Goal: Task Accomplishment & Management: Manage account settings

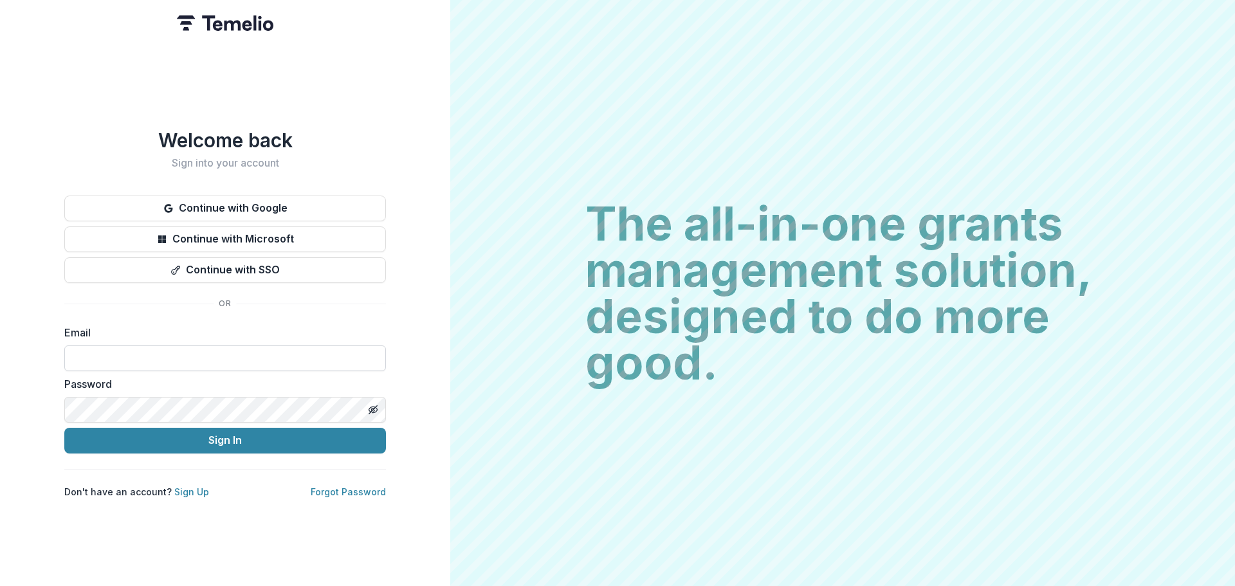
click at [131, 360] on input at bounding box center [225, 358] width 322 height 26
type input "**********"
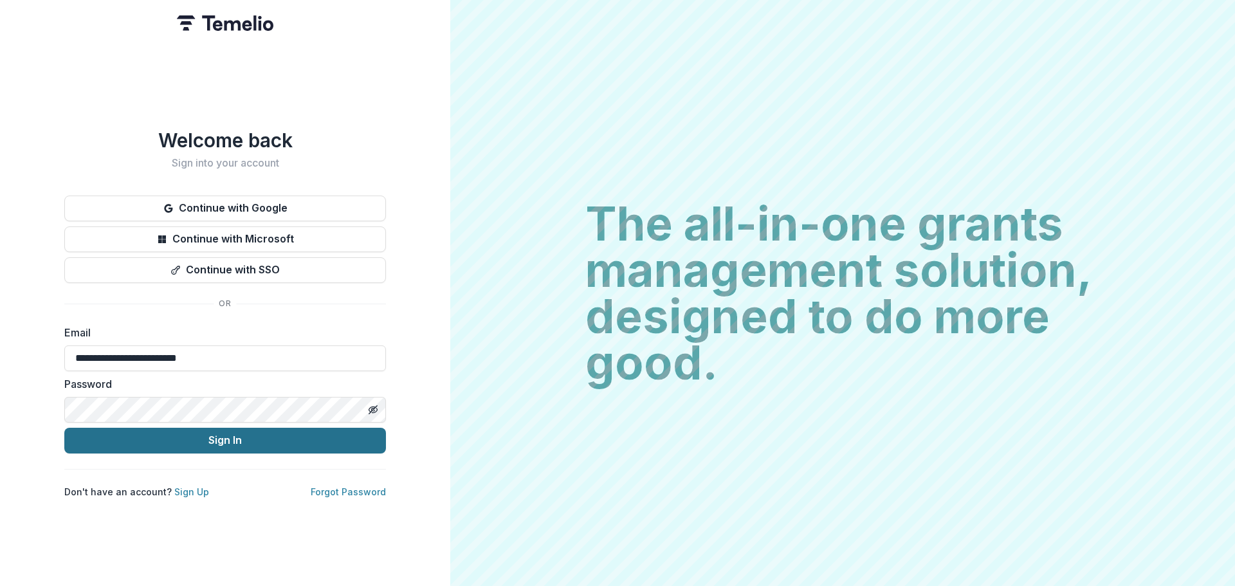
click at [219, 437] on button "Sign In" at bounding box center [225, 441] width 322 height 26
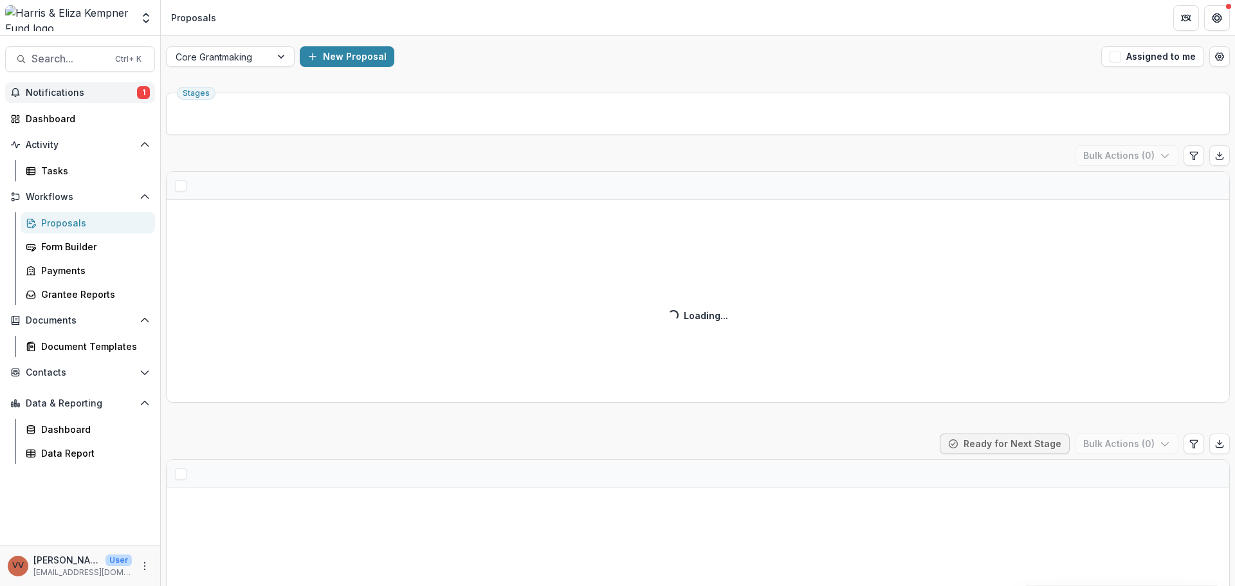
click at [64, 94] on span "Notifications" at bounding box center [81, 92] width 111 height 11
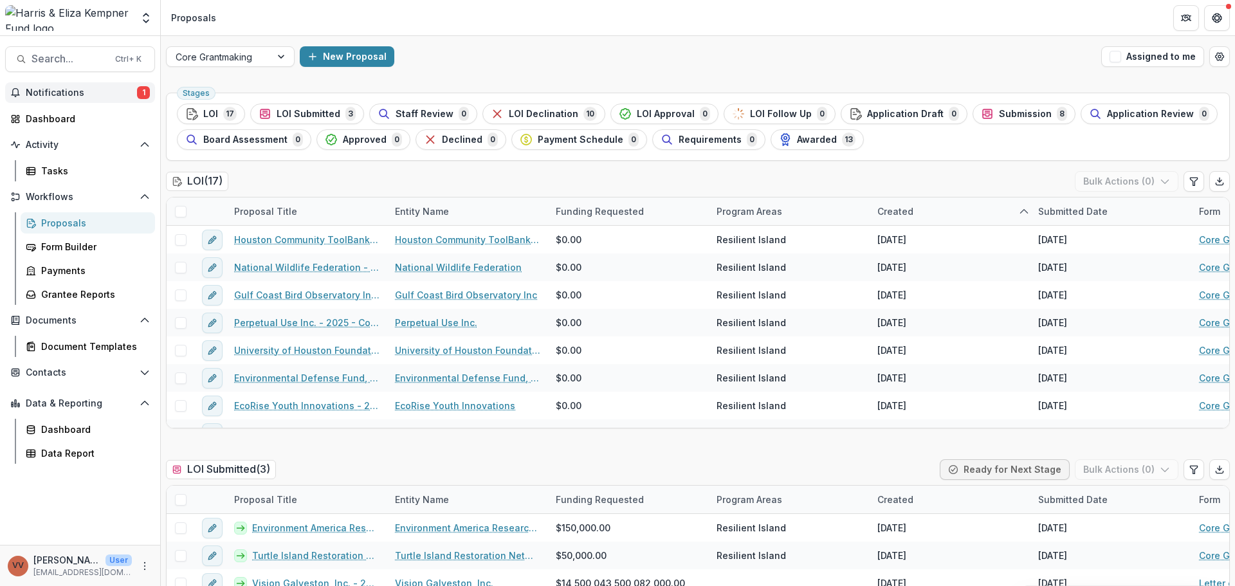
click at [594, 19] on header "Proposals" at bounding box center [698, 17] width 1074 height 35
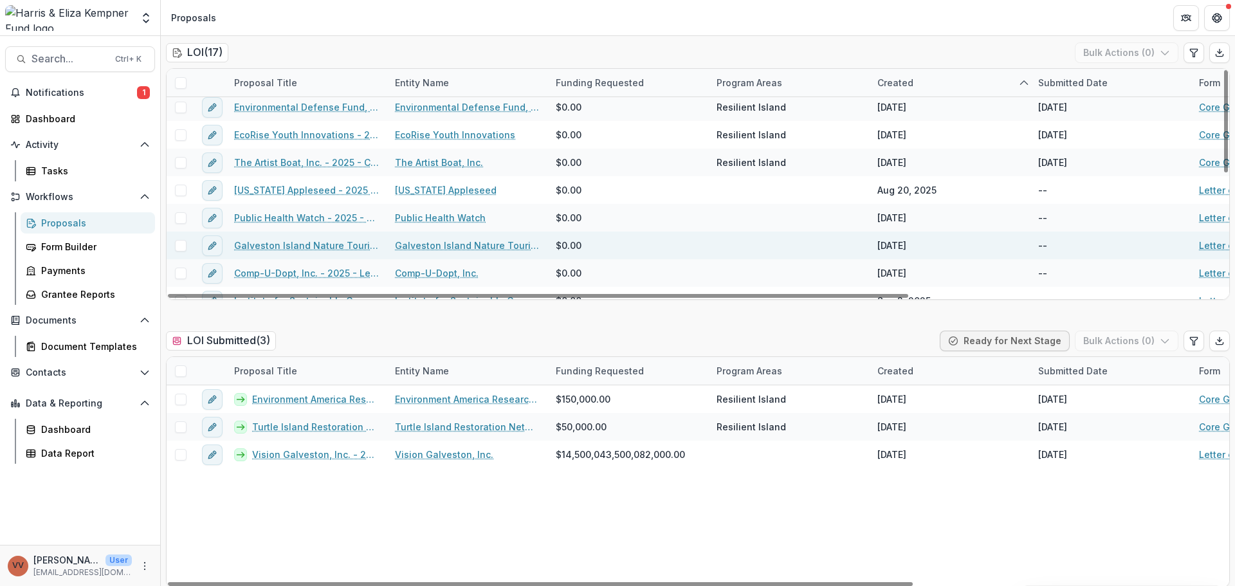
scroll to position [140, 0]
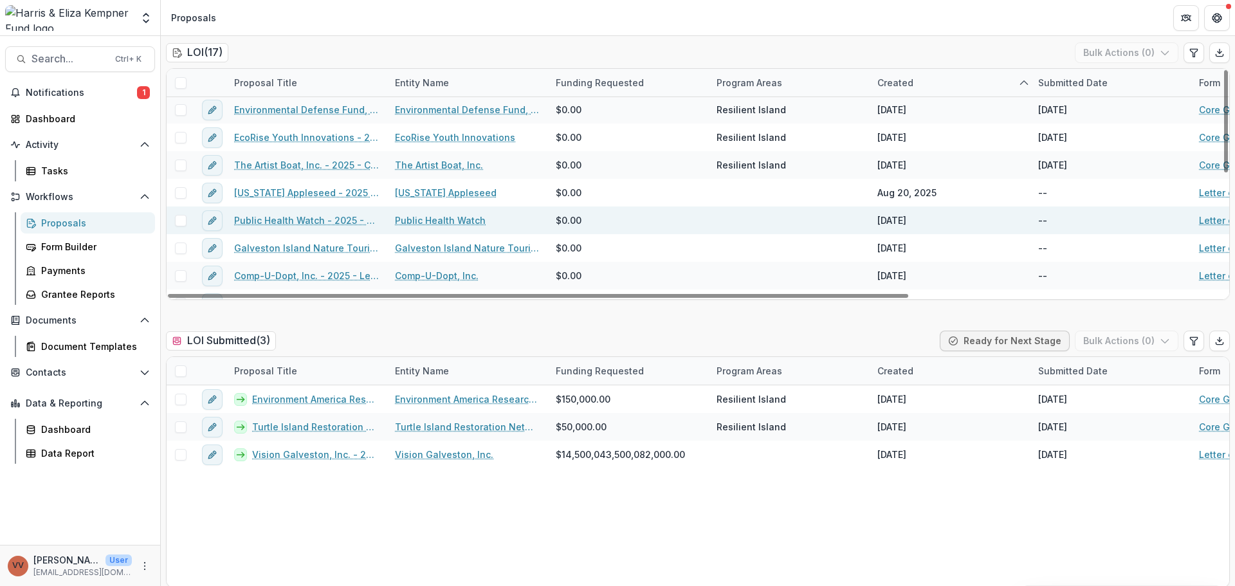
click at [324, 221] on link "Public Health Watch - 2025 - Letter of Interest 2025" at bounding box center [306, 220] width 145 height 14
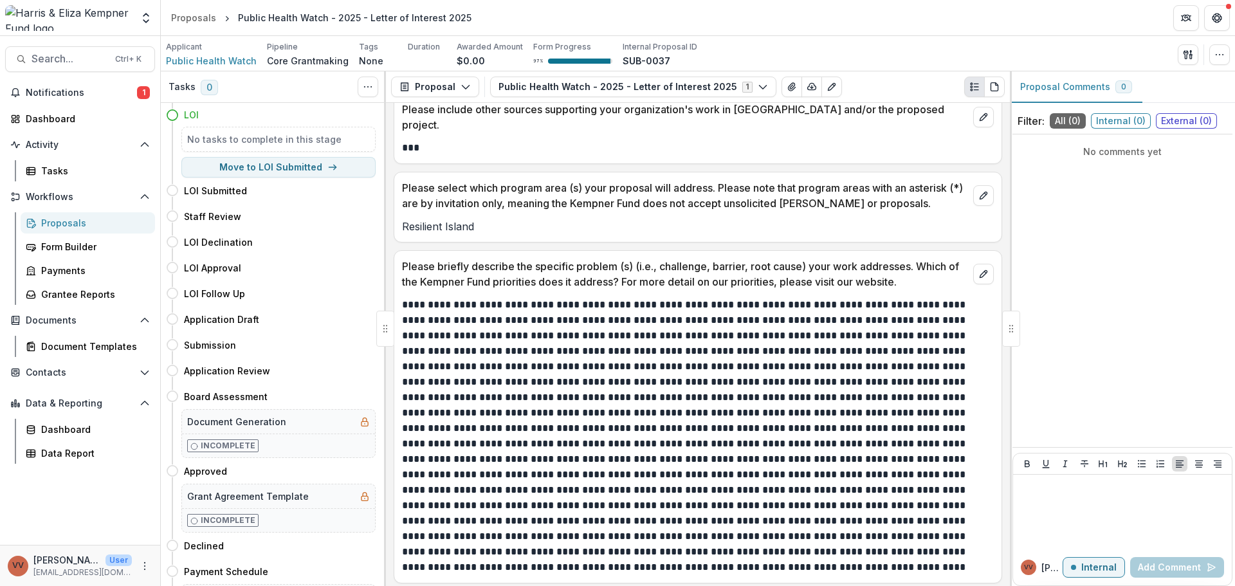
scroll to position [2122, 0]
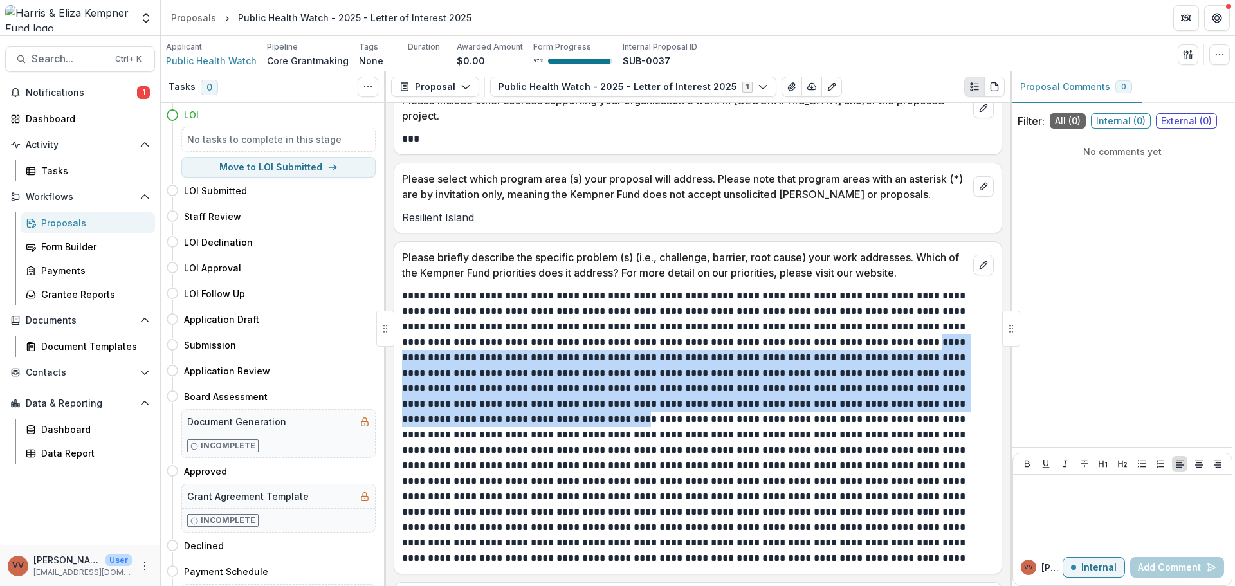
drag, startPoint x: 740, startPoint y: 325, endPoint x: 831, endPoint y: 379, distance: 105.5
click at [831, 379] on p at bounding box center [696, 427] width 588 height 278
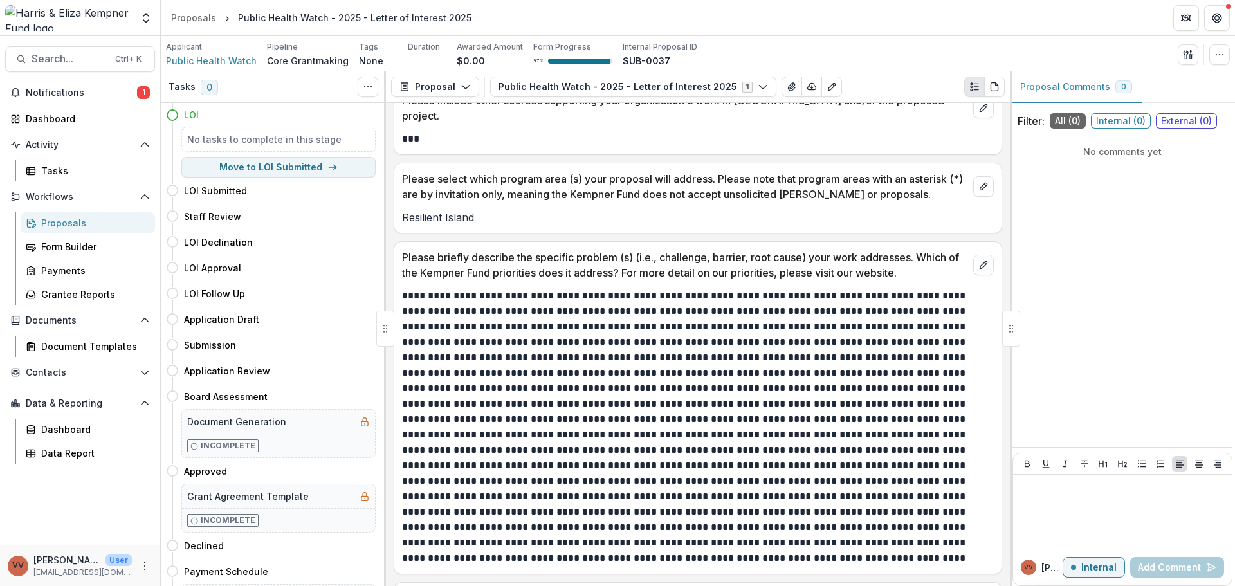
click at [771, 401] on p at bounding box center [696, 427] width 588 height 278
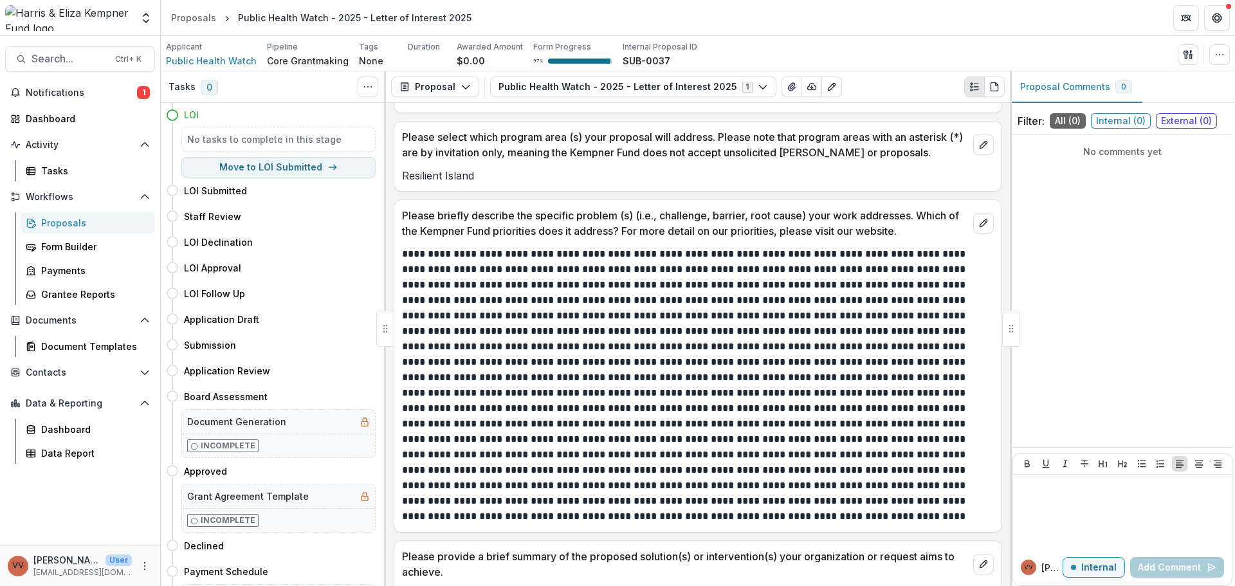
scroll to position [2186, 0]
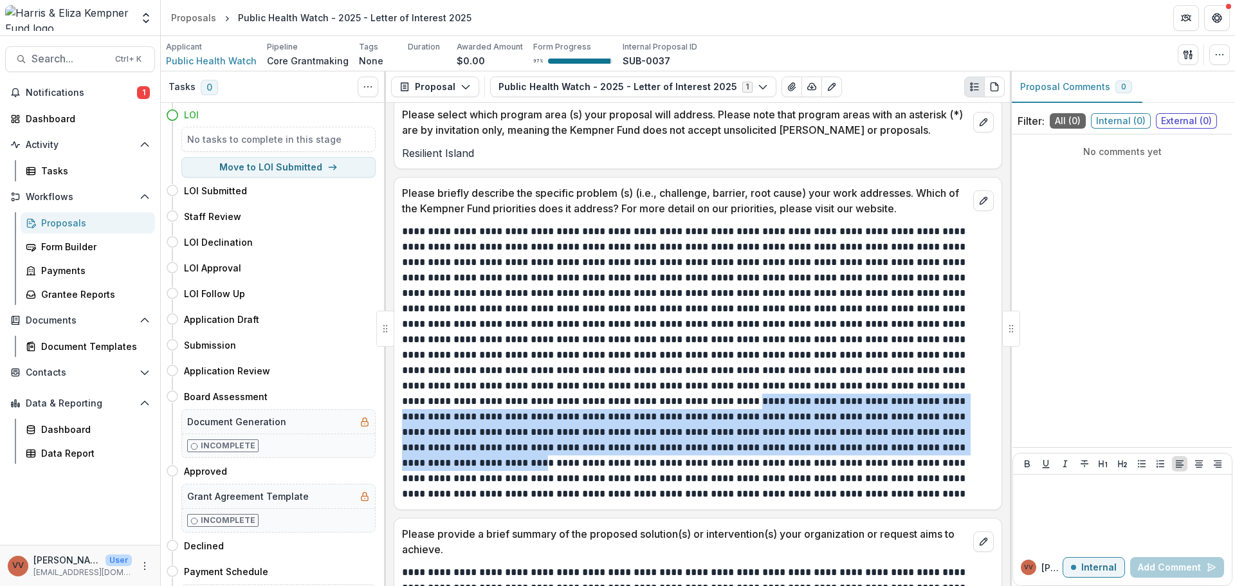
drag, startPoint x: 862, startPoint y: 368, endPoint x: 538, endPoint y: 431, distance: 329.4
click at [538, 431] on p at bounding box center [696, 363] width 588 height 278
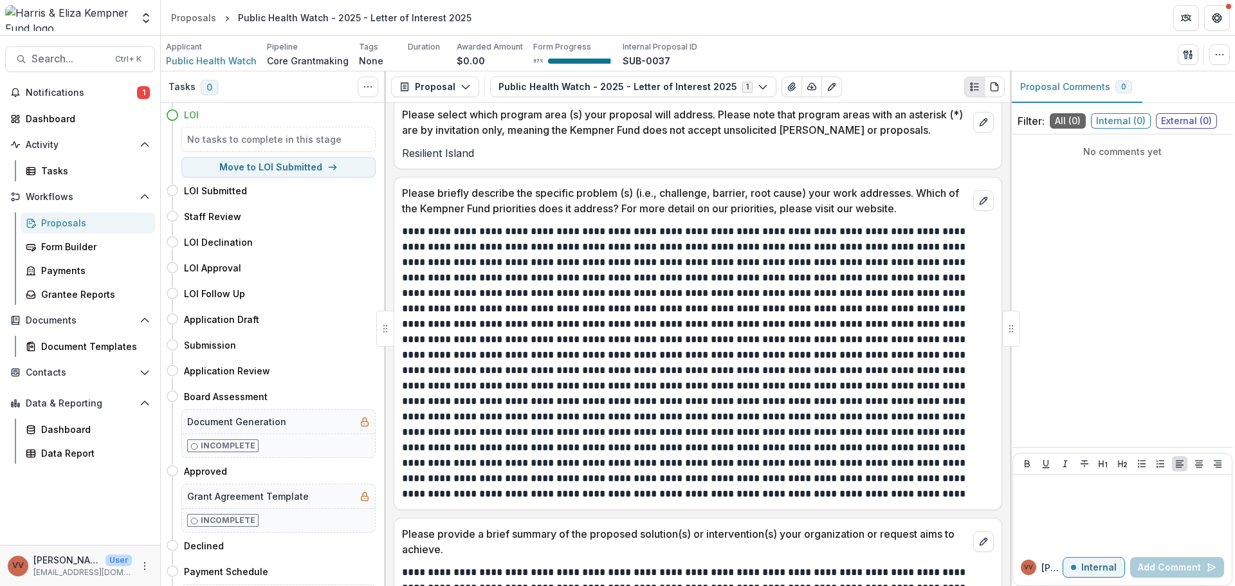
click at [549, 459] on p at bounding box center [696, 363] width 588 height 278
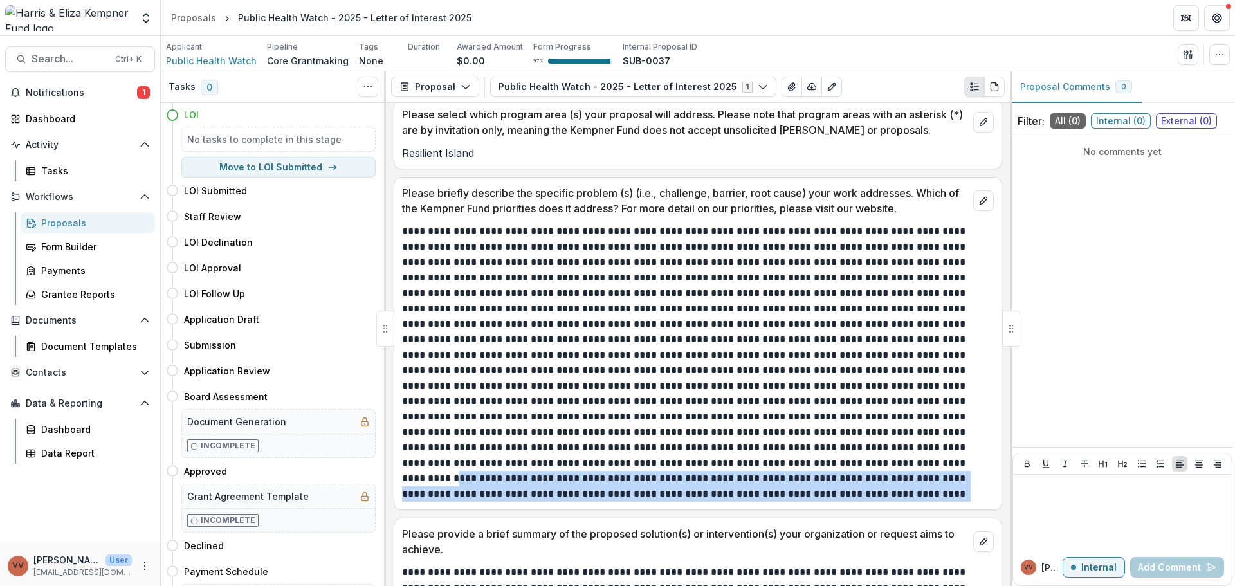
drag, startPoint x: 439, startPoint y: 443, endPoint x: 952, endPoint y: 476, distance: 514.2
click at [952, 476] on p at bounding box center [696, 363] width 588 height 278
click at [860, 462] on p at bounding box center [696, 363] width 588 height 278
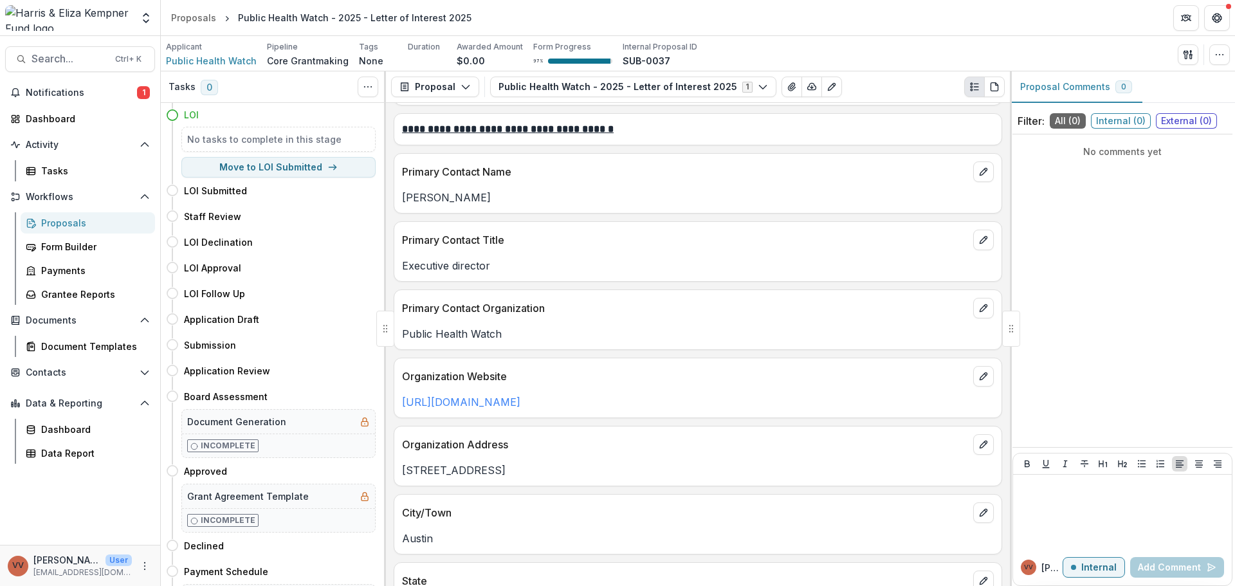
scroll to position [200, 0]
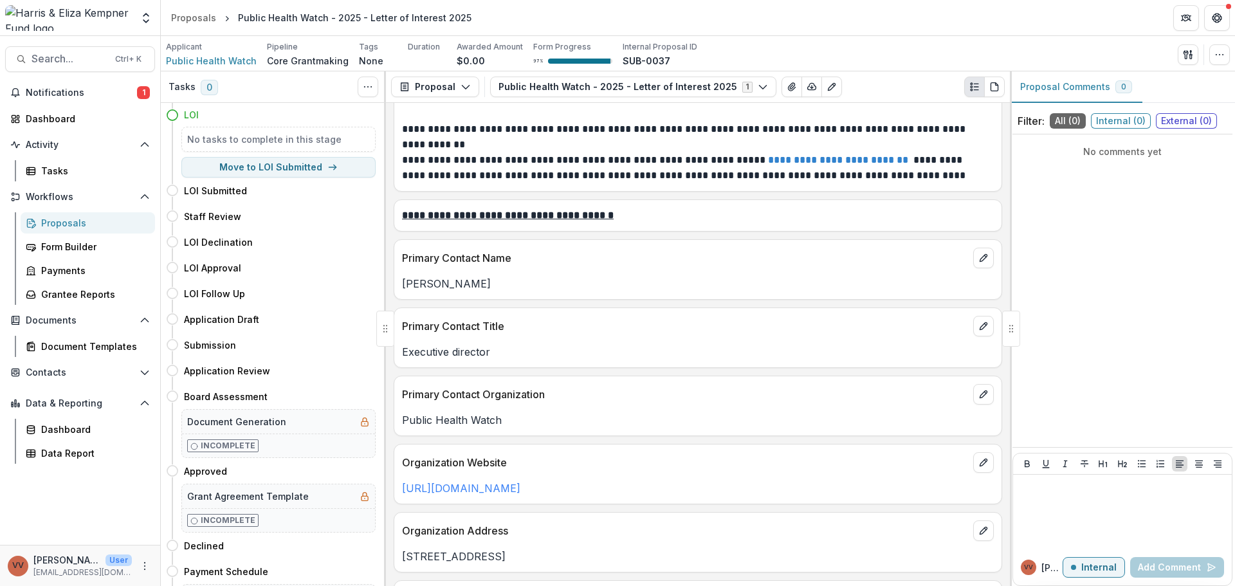
drag, startPoint x: 846, startPoint y: 252, endPoint x: 756, endPoint y: 290, distance: 97.7
click at [756, 290] on p "Jim Morris" at bounding box center [698, 283] width 592 height 15
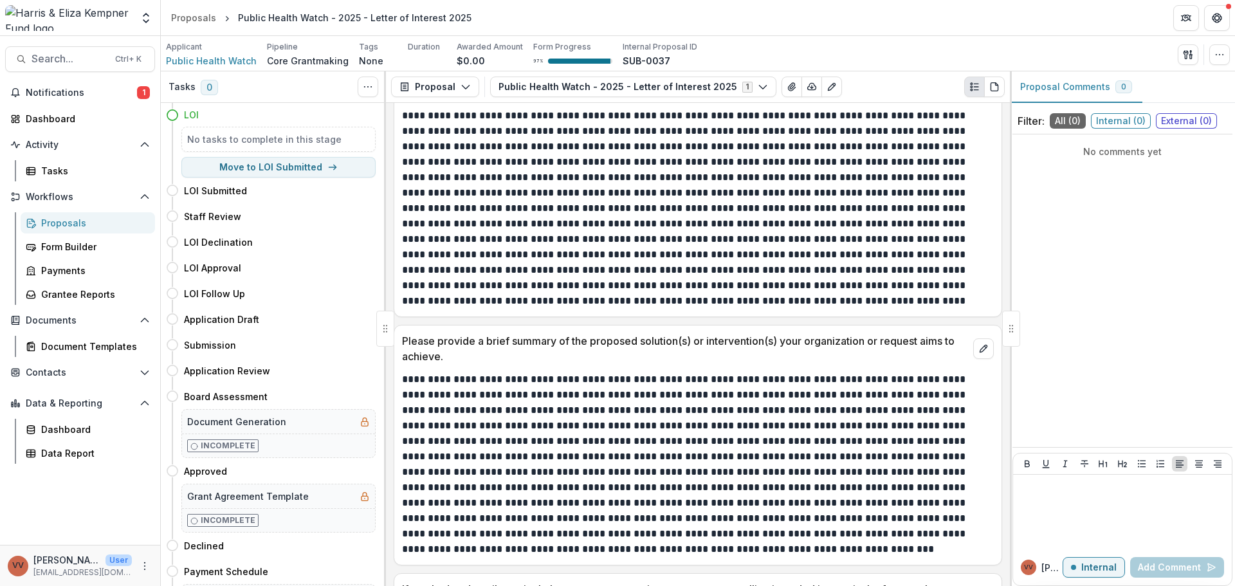
scroll to position [2444, 0]
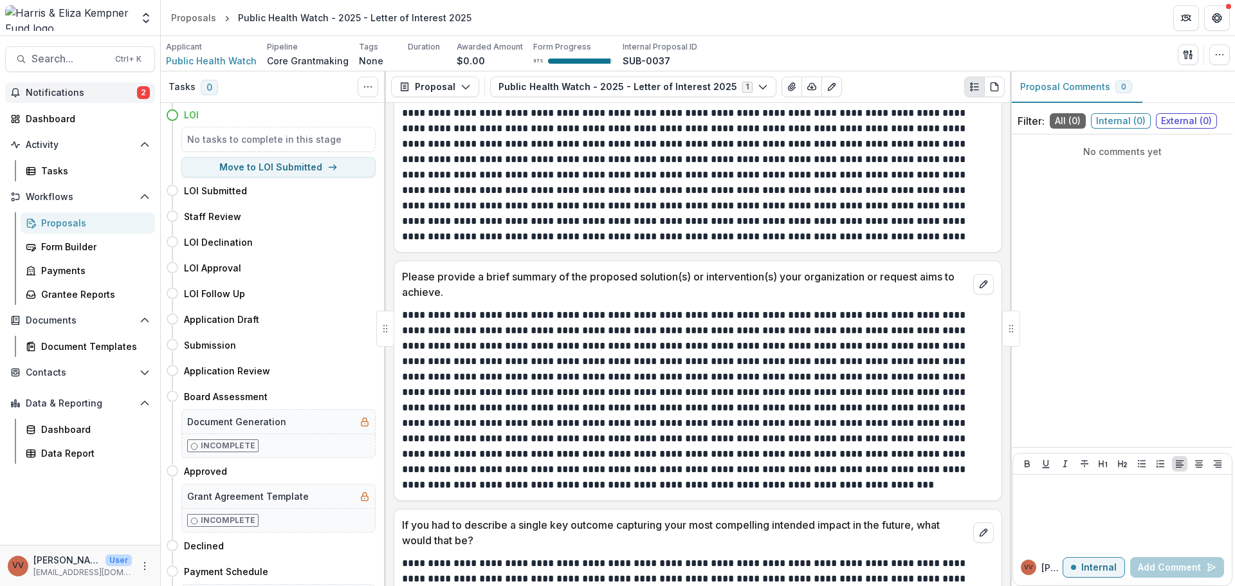
click at [85, 91] on span "Notifications" at bounding box center [81, 92] width 111 height 11
click at [208, 19] on div "Proposals" at bounding box center [193, 18] width 45 height 14
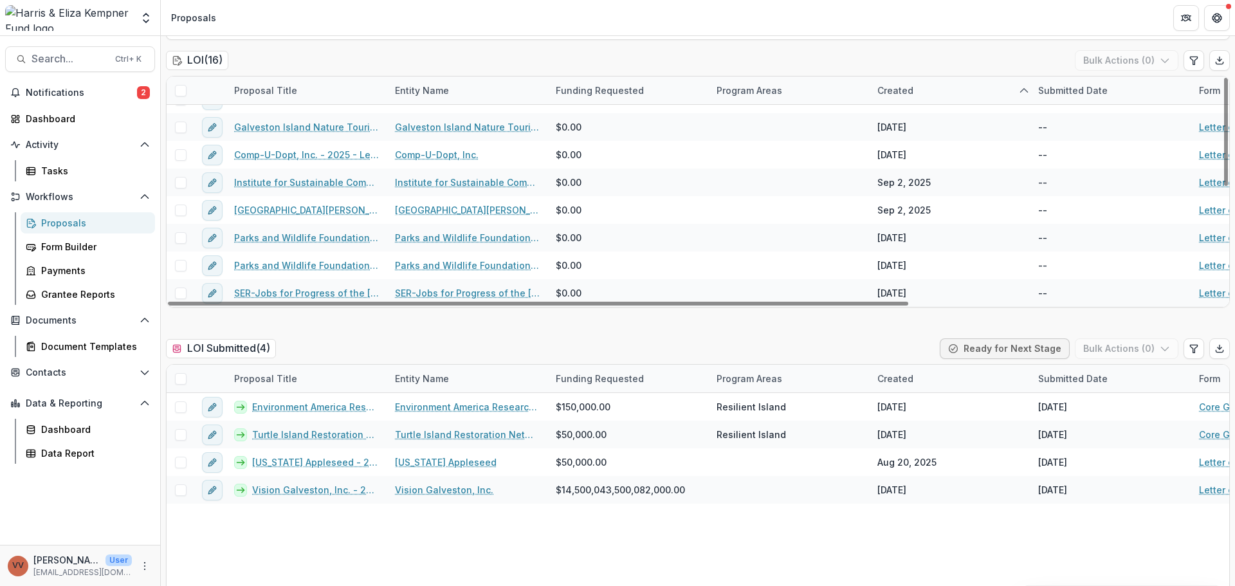
scroll to position [193, 0]
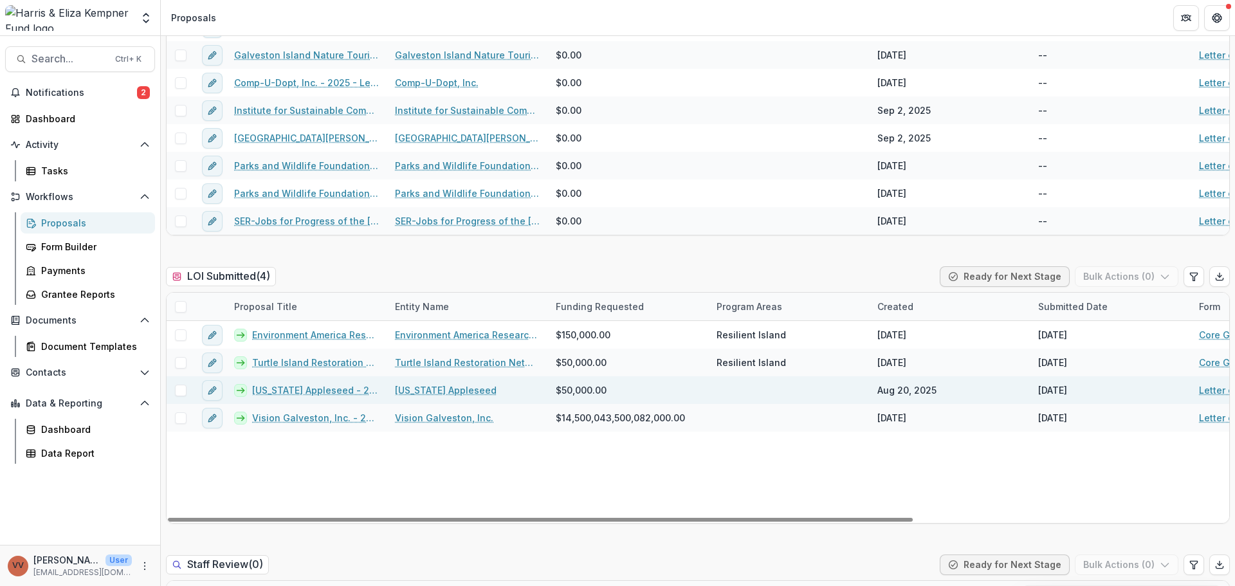
click at [338, 391] on link "Texas Appleseed - 2025 - Letter of Interest 2025" at bounding box center [315, 390] width 127 height 14
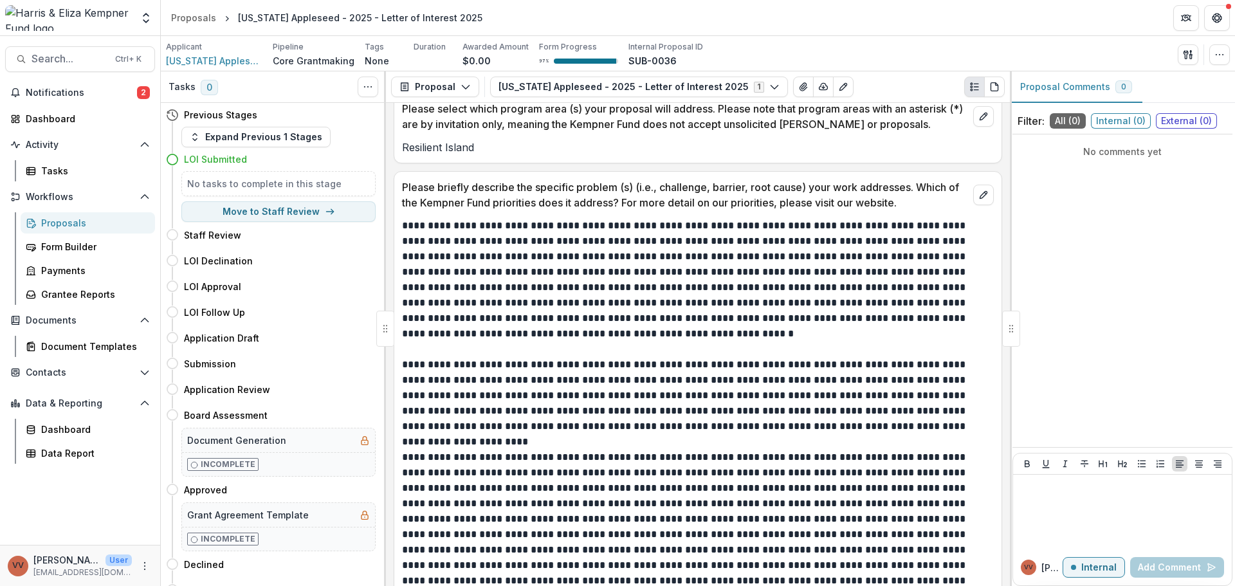
scroll to position [2724, 0]
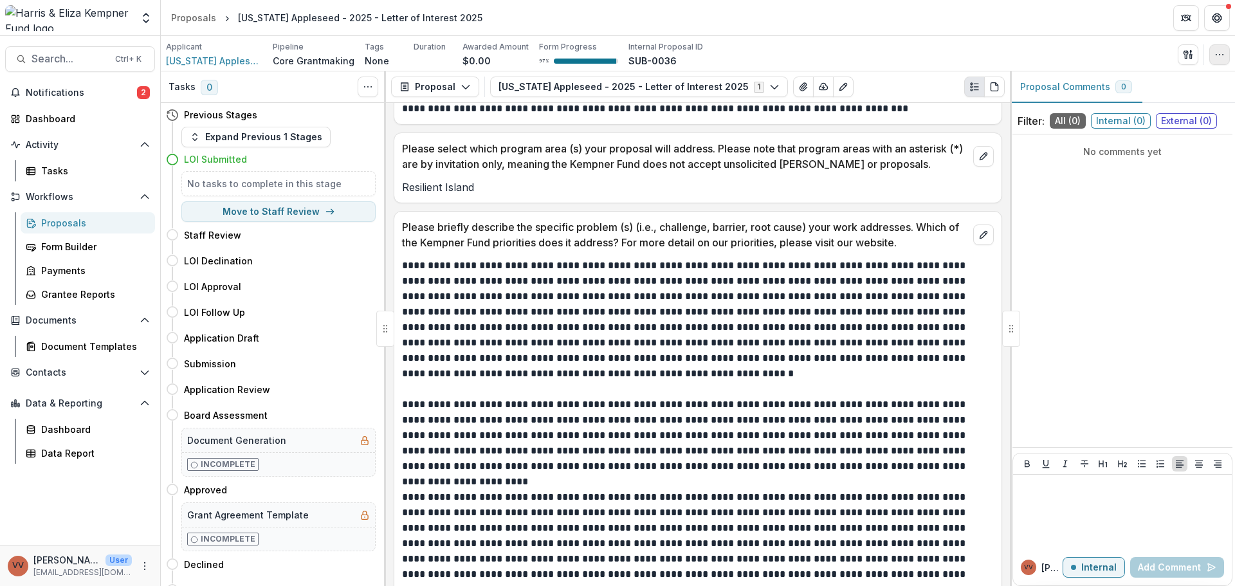
click at [1211, 55] on button "button" at bounding box center [1219, 54] width 21 height 21
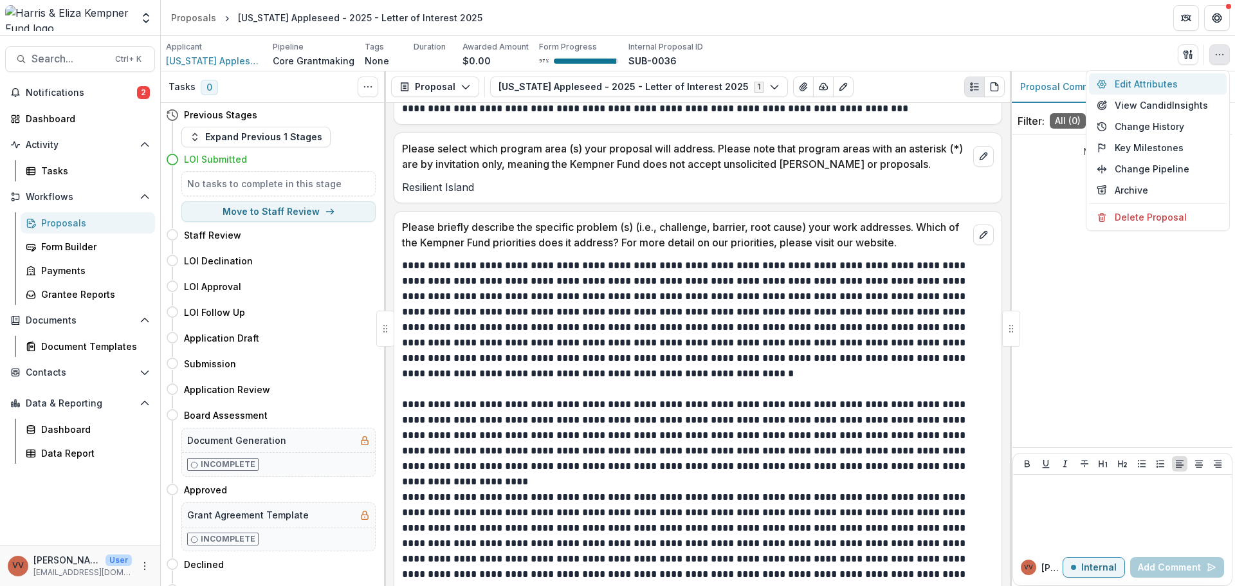
click at [1161, 78] on button "Edit Attributes" at bounding box center [1158, 83] width 138 height 21
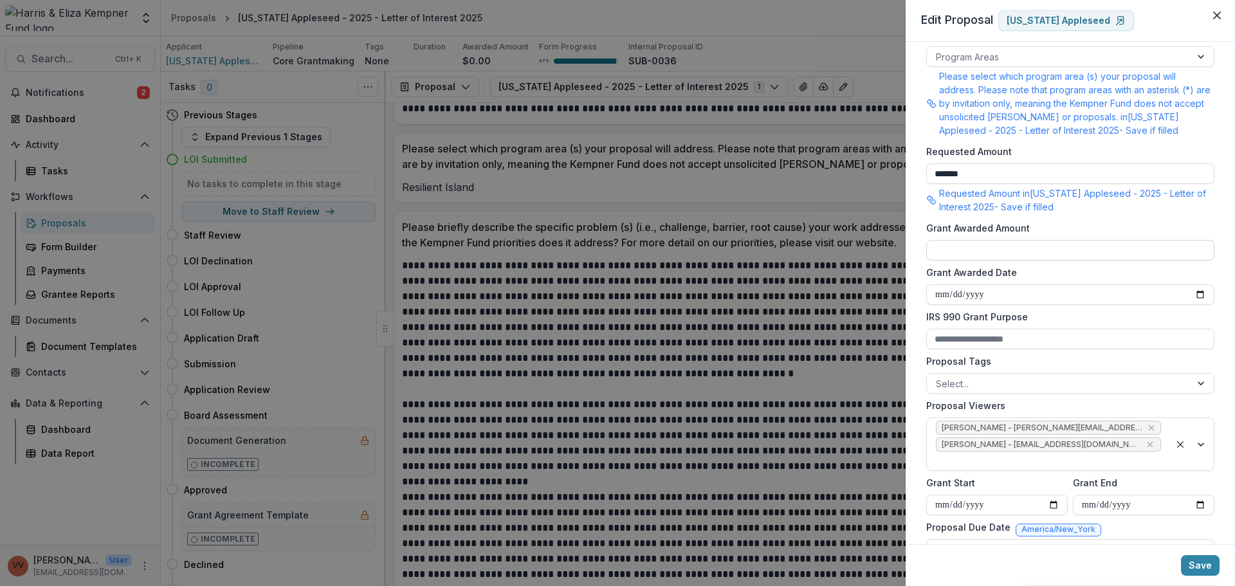
scroll to position [188, 0]
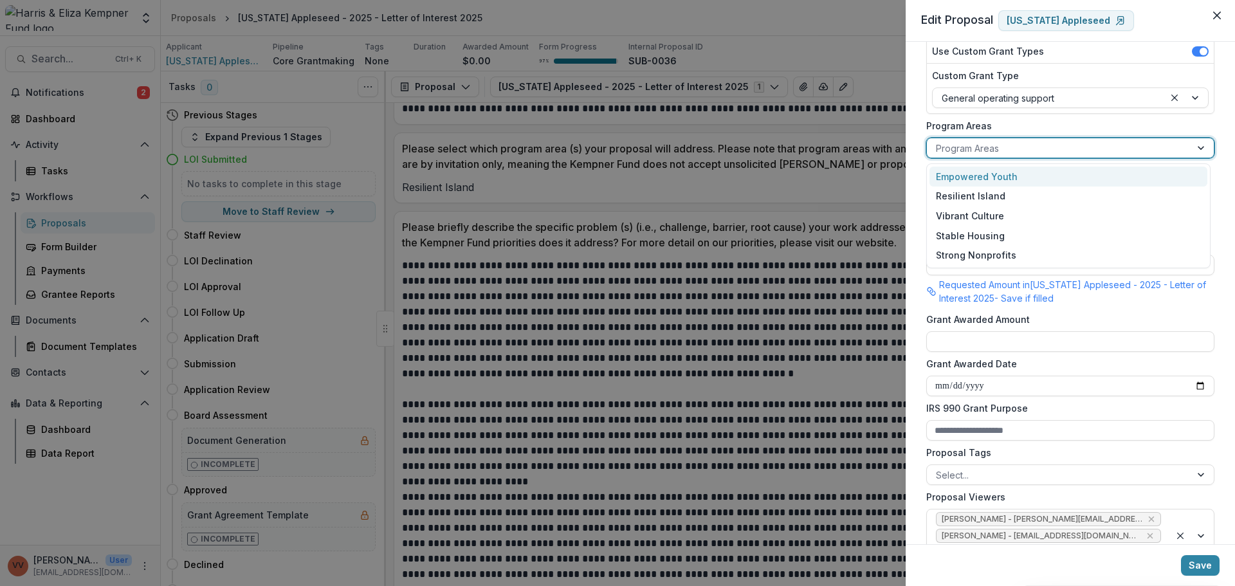
click at [996, 147] on div at bounding box center [1059, 148] width 246 height 16
click at [989, 201] on div "Resilient Island" at bounding box center [1068, 196] width 278 height 20
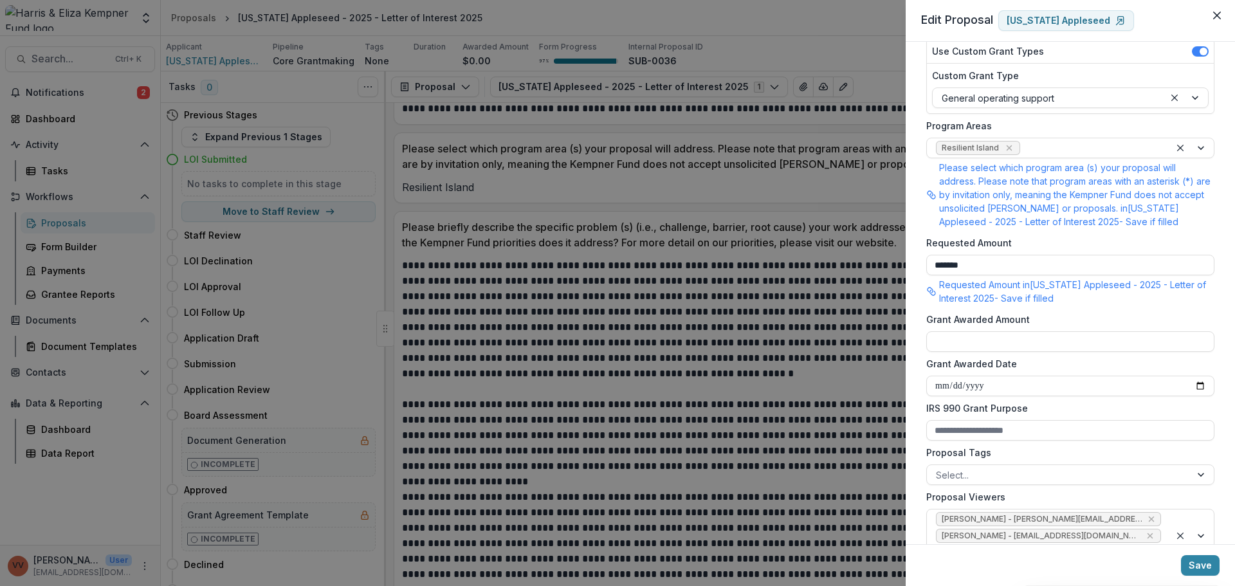
click at [729, 251] on div "**********" at bounding box center [617, 293] width 1235 height 586
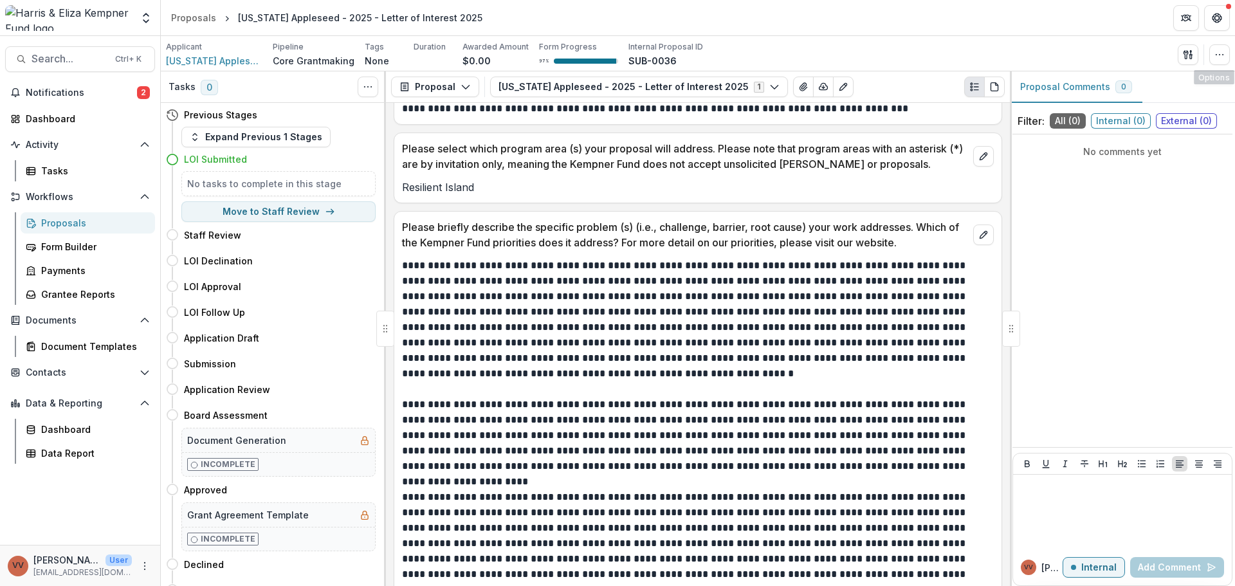
click at [1232, 55] on div "Applicant Texas Appleseed Pipeline Core Grantmaking Tags None All tags Duration…" at bounding box center [698, 53] width 1074 height 35
click at [1224, 59] on icon "button" at bounding box center [1219, 55] width 10 height 10
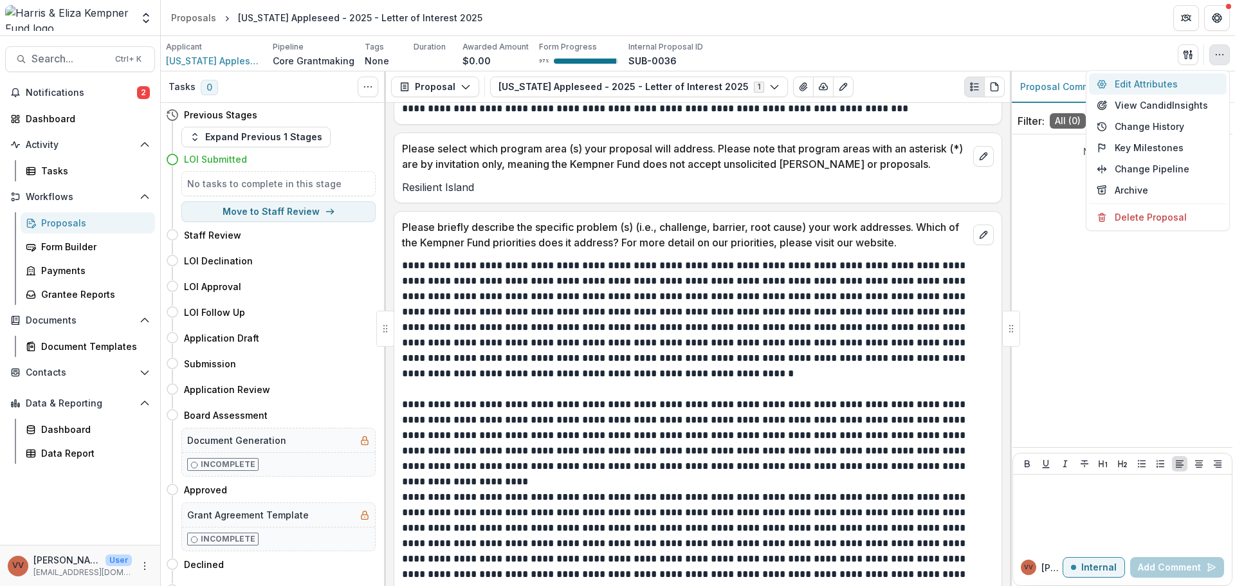
click at [1197, 82] on button "Edit Attributes" at bounding box center [1158, 83] width 138 height 21
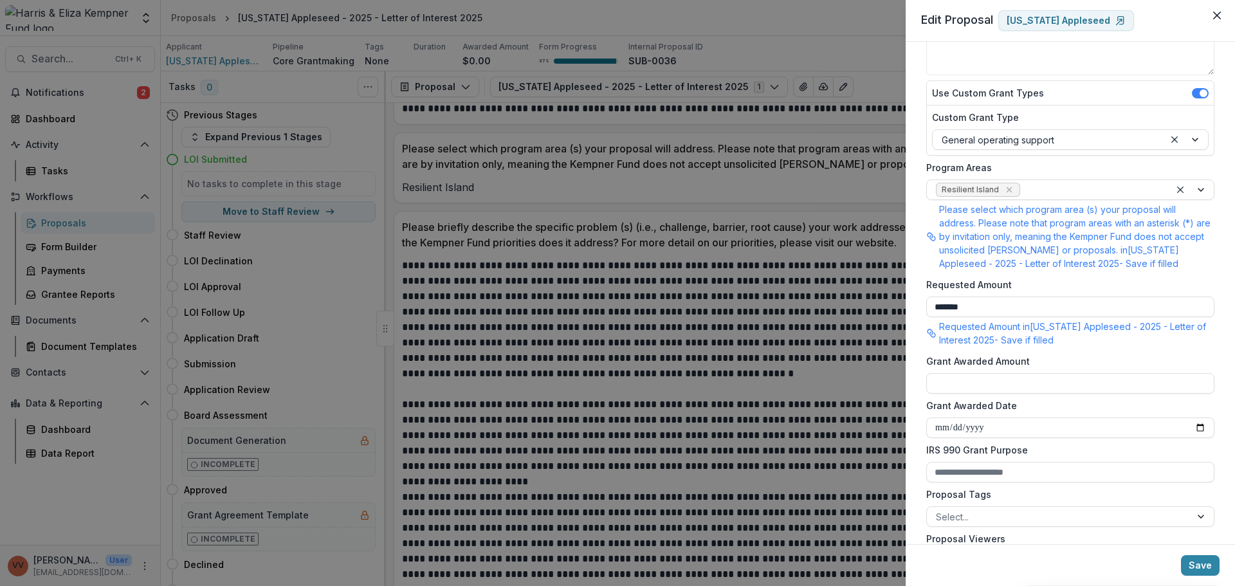
scroll to position [193, 0]
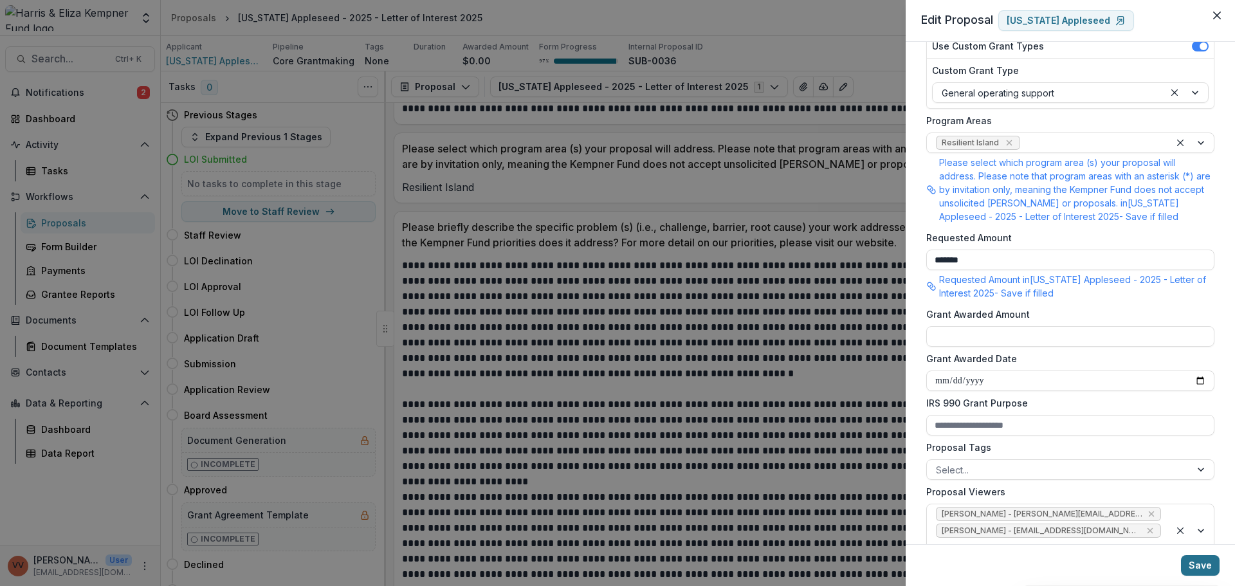
click at [1204, 570] on button "Save" at bounding box center [1200, 565] width 39 height 21
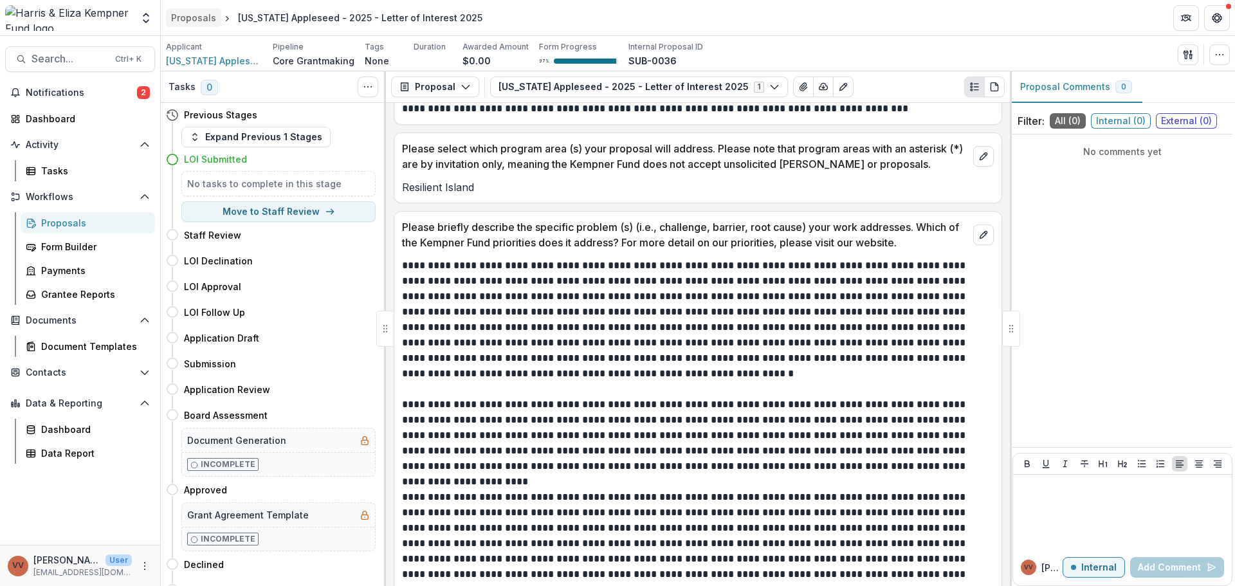
click at [197, 19] on div "Proposals" at bounding box center [193, 18] width 45 height 14
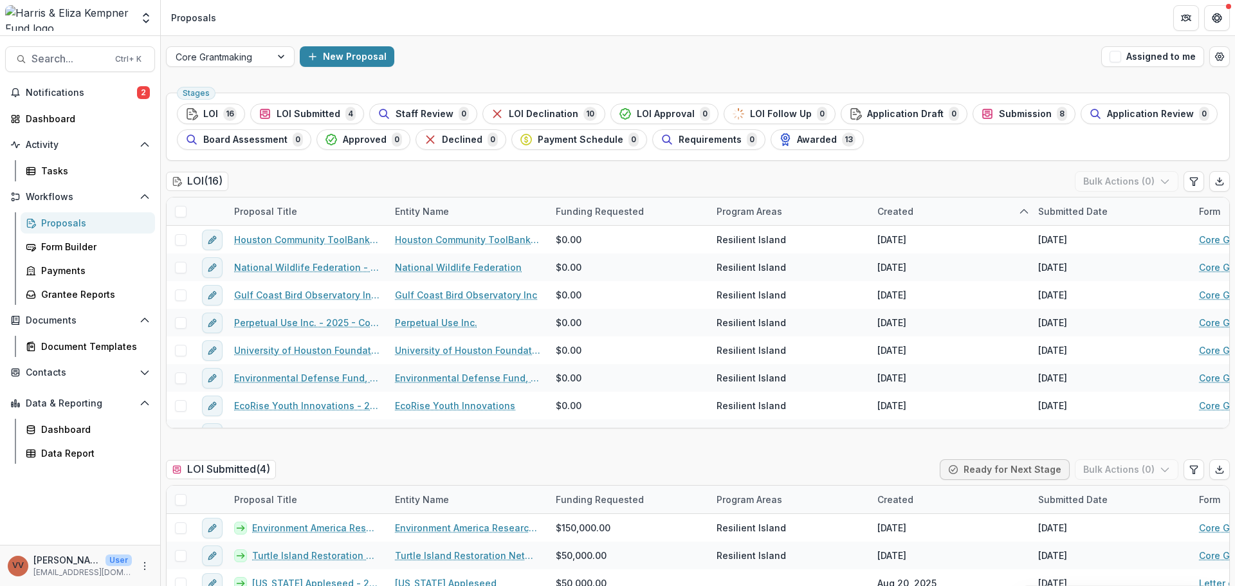
scroll to position [257, 0]
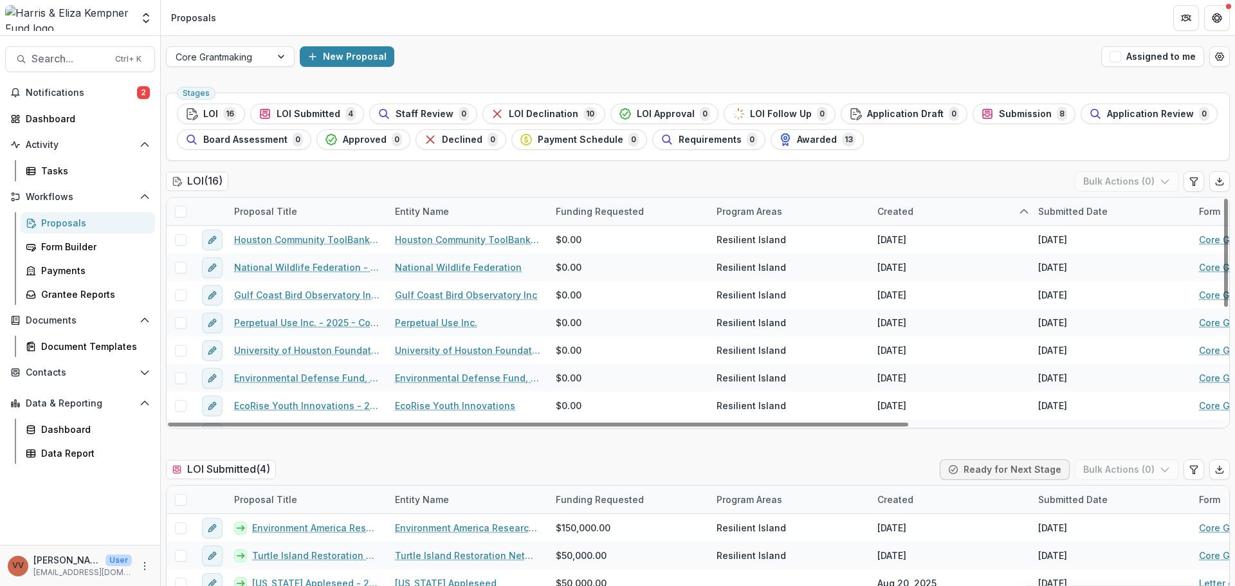
scroll to position [257, 0]
